Goal: Information Seeking & Learning: Learn about a topic

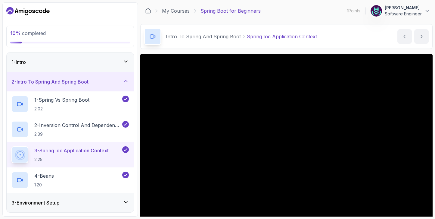
scroll to position [18, 0]
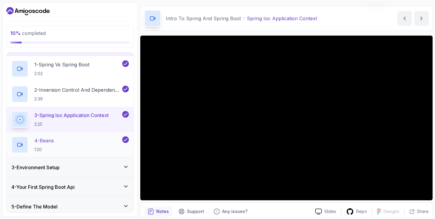
click at [87, 142] on div "4 - Beans 1:20" at bounding box center [66, 144] width 110 height 17
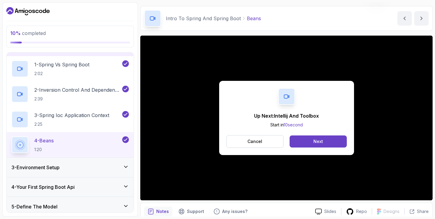
click at [154, 190] on div "Up Next: Intellij And Toolbox Start in 10 second Cancel Next" at bounding box center [286, 118] width 292 height 164
click at [240, 141] on button "Cancel" at bounding box center [254, 141] width 57 height 13
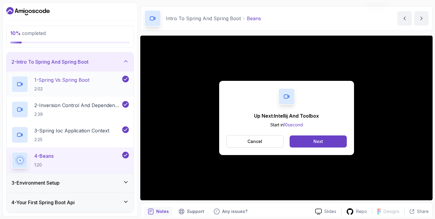
scroll to position [23, 0]
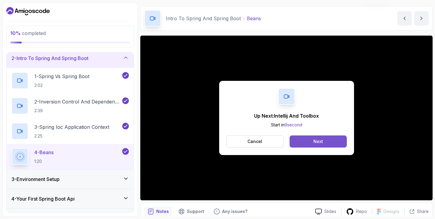
click at [308, 142] on button "Next" at bounding box center [318, 141] width 57 height 12
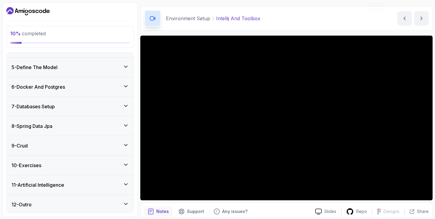
scroll to position [151, 0]
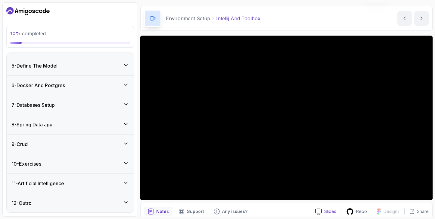
click at [330, 212] on p "Slides" at bounding box center [330, 211] width 12 height 6
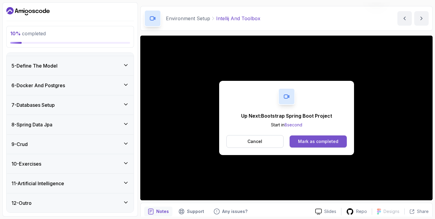
click at [312, 141] on div "Mark as completed" at bounding box center [318, 141] width 40 height 6
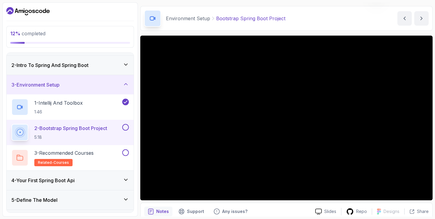
scroll to position [17, 0]
